Goal: Navigation & Orientation: Go to known website

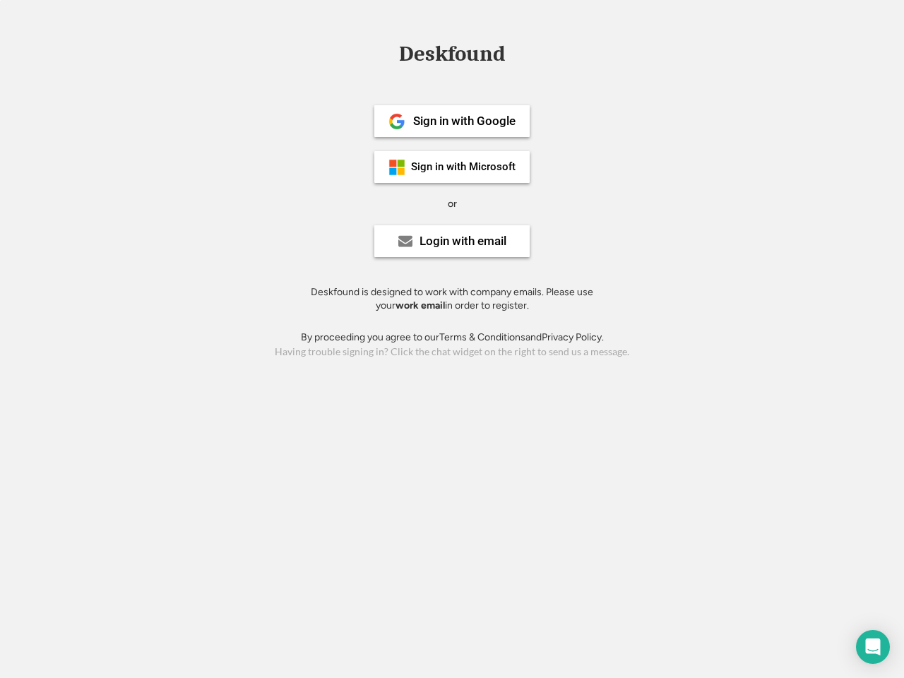
click at [452, 202] on div "or" at bounding box center [452, 204] width 9 height 14
click at [452, 56] on div "Deskfound" at bounding box center [452, 54] width 120 height 22
click at [386, 53] on div "Deskfound" at bounding box center [452, 56] width 904 height 27
click at [452, 56] on div "Deskfound" at bounding box center [452, 54] width 120 height 22
click at [452, 203] on div "or" at bounding box center [452, 204] width 9 height 14
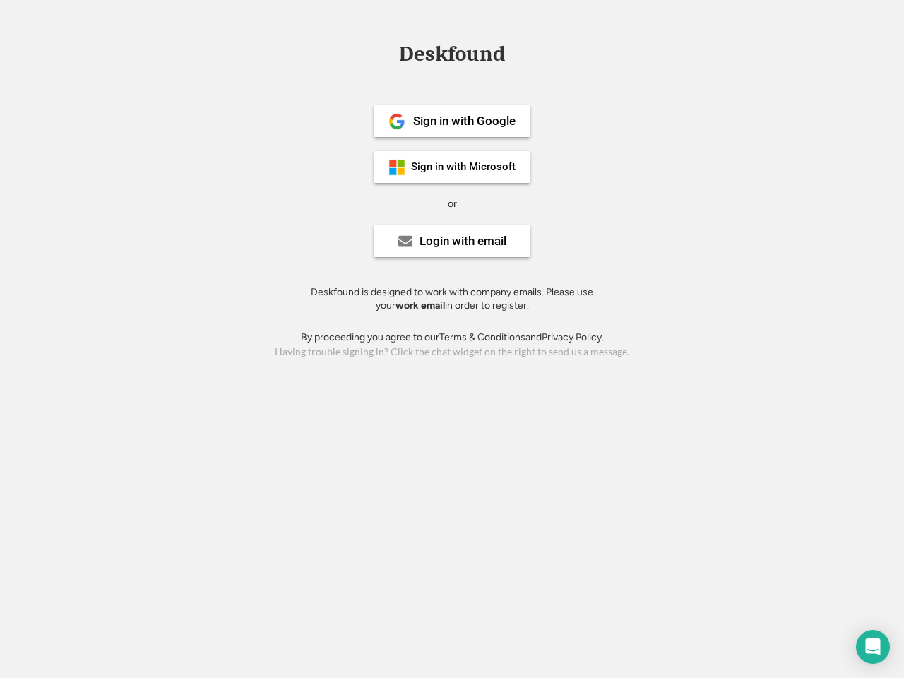
click at [452, 121] on div "Sign in with Google" at bounding box center [464, 121] width 102 height 12
click at [464, 121] on div "Sign in with Google" at bounding box center [464, 121] width 102 height 12
click at [397, 121] on img at bounding box center [396, 121] width 17 height 17
click at [452, 167] on div "Sign in with Microsoft" at bounding box center [463, 167] width 105 height 11
click at [464, 167] on div "Sign in with Microsoft" at bounding box center [463, 167] width 105 height 11
